Goal: Task Accomplishment & Management: Manage account settings

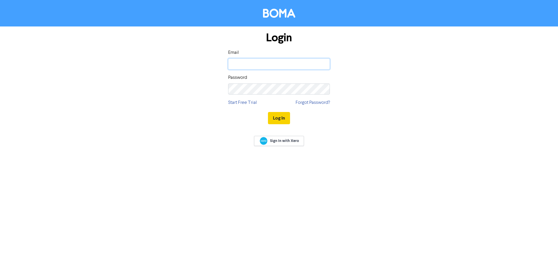
type input "[PERSON_NAME][EMAIL_ADDRESS][DOMAIN_NAME]"
click at [279, 117] on button "Log In" at bounding box center [279, 118] width 22 height 12
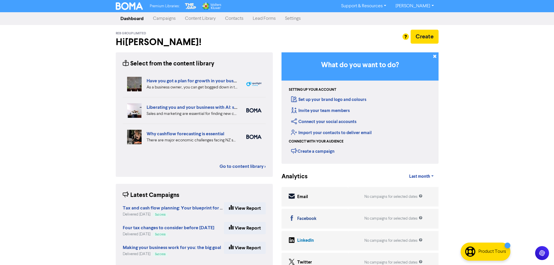
click at [291, 18] on link "Settings" at bounding box center [292, 19] width 25 height 12
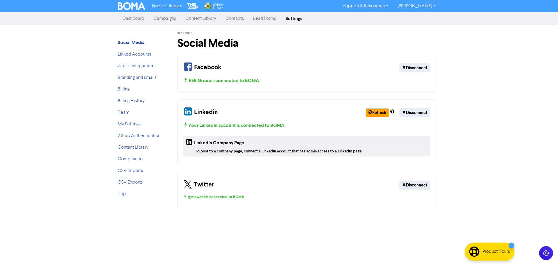
click at [212, 80] on div "REB Group is connected to BOMA" at bounding box center [306, 80] width 246 height 7
click at [375, 111] on button "Refresh" at bounding box center [377, 112] width 23 height 9
click at [372, 112] on button "Refresh" at bounding box center [377, 112] width 23 height 9
